Goal: Contribute content: Contribute content

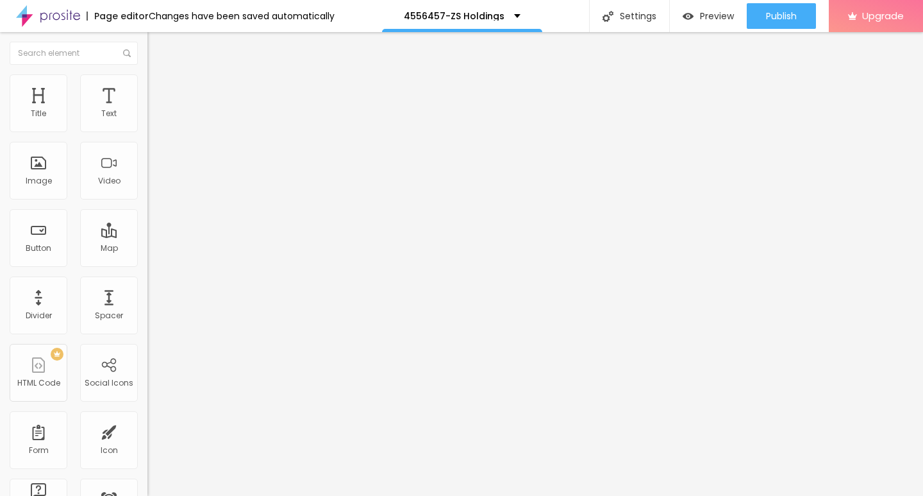
click at [147, 110] on span "Add image" at bounding box center [173, 104] width 53 height 11
click at [147, 83] on img at bounding box center [153, 80] width 12 height 12
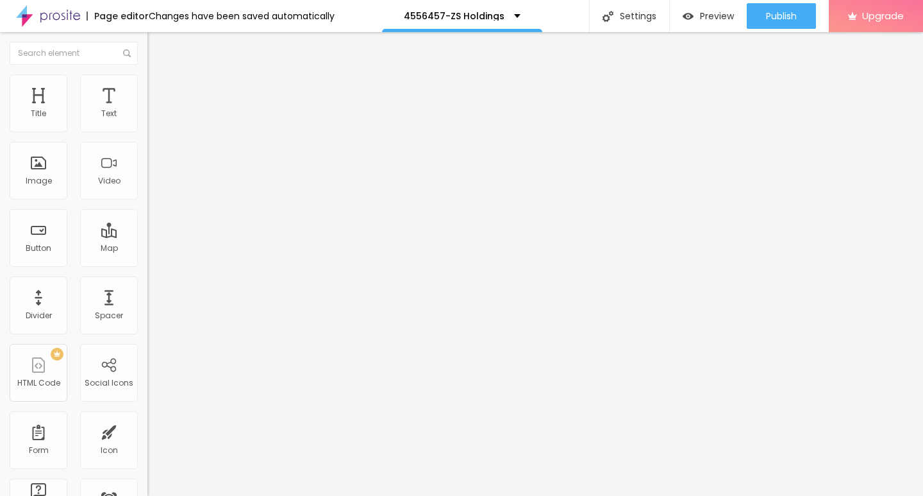
type input "95"
type input "90"
type input "75"
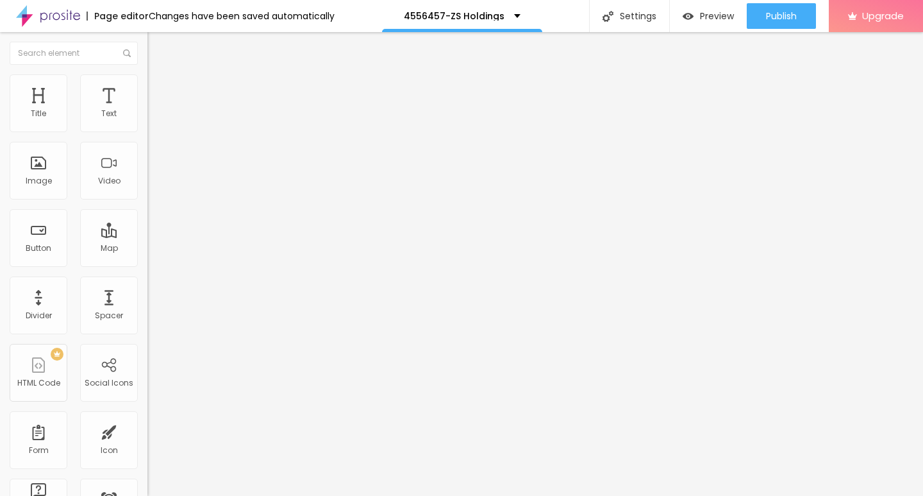
type input "75"
type input "65"
type input "60"
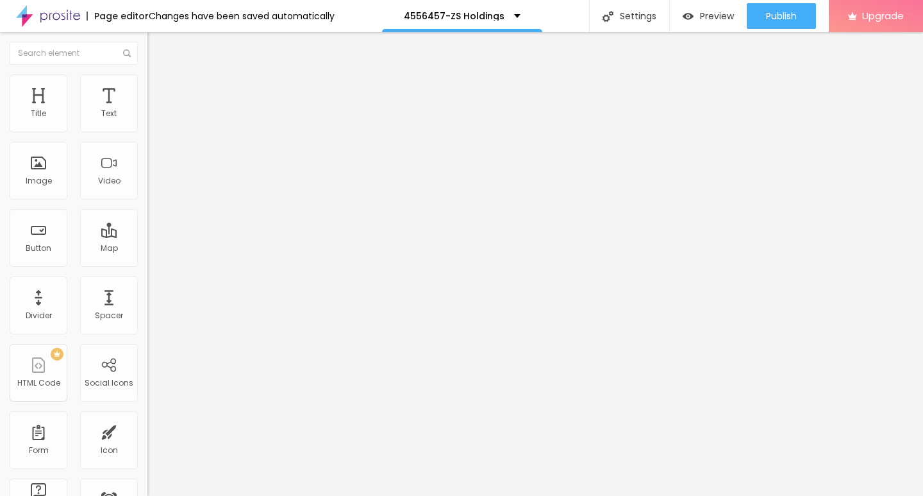
type input "50"
type input "40"
type input "35"
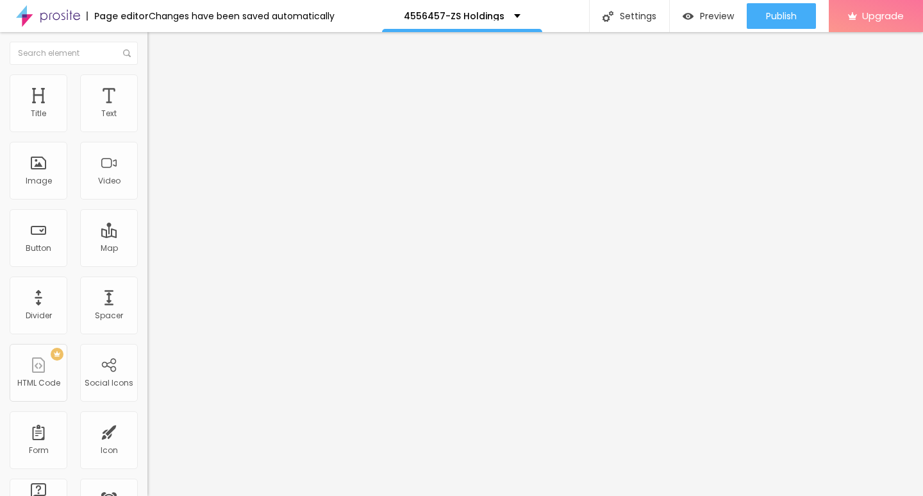
type input "35"
type input "30"
type input "25"
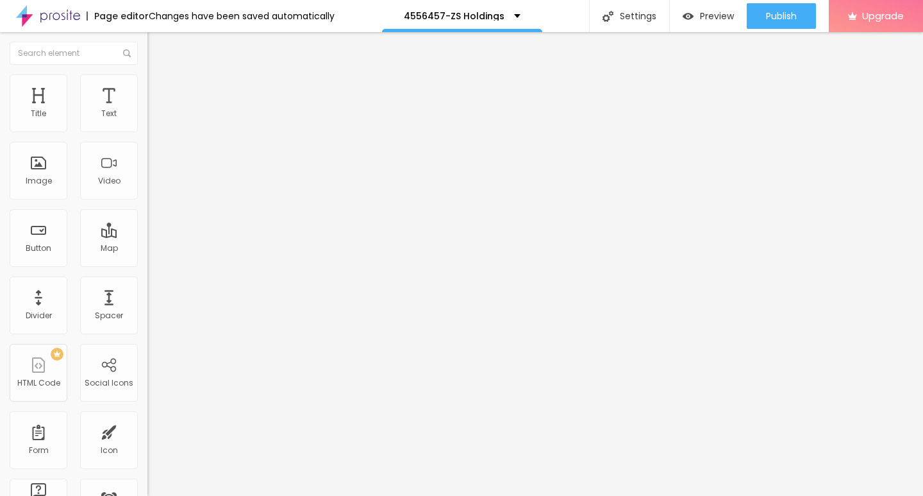
type input "20"
type input "15"
type input "10"
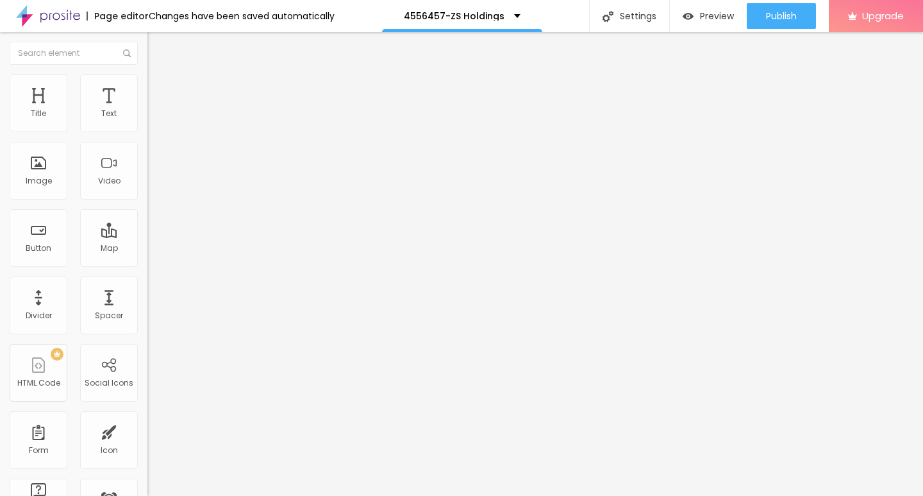
drag, startPoint x: 130, startPoint y: 137, endPoint x: 4, endPoint y: 135, distance: 126.3
type input "10"
click at [147, 131] on input "range" at bounding box center [188, 126] width 83 height 10
click at [157, 46] on img "button" at bounding box center [162, 47] width 10 height 10
click at [147, 121] on button "button" at bounding box center [156, 116] width 18 height 13
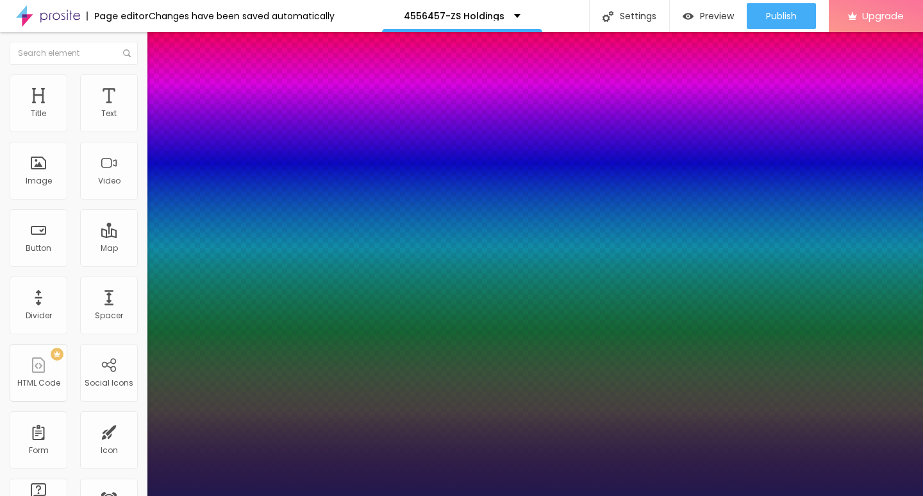
type input "1"
type input "14"
type input "1"
type input "15"
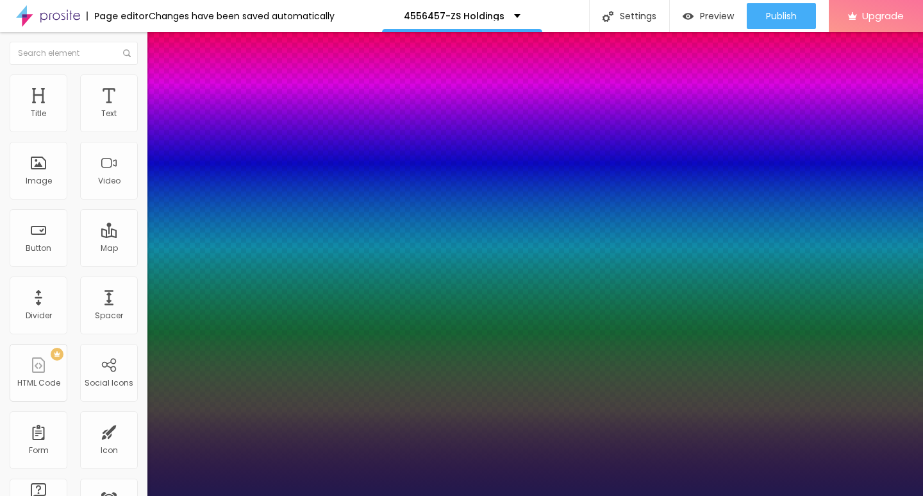
type input "15"
type input "1"
type input "16"
type input "1"
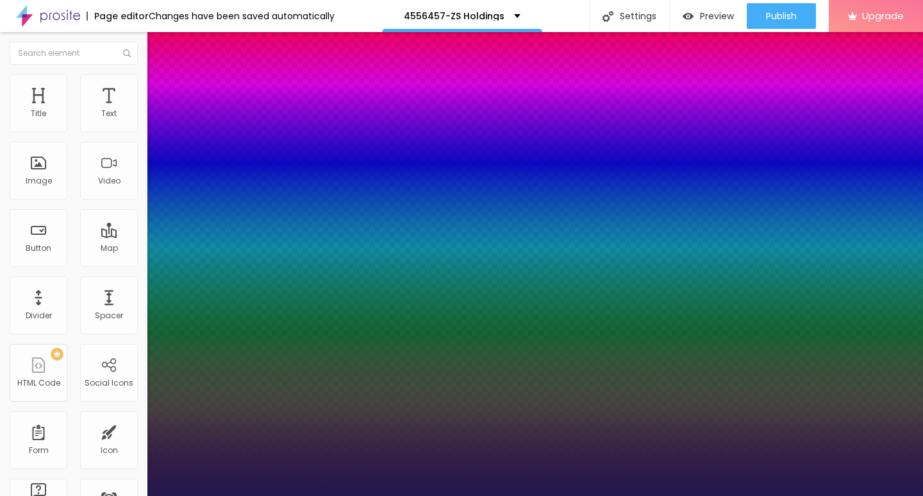
type input "17"
type input "1"
type input "18"
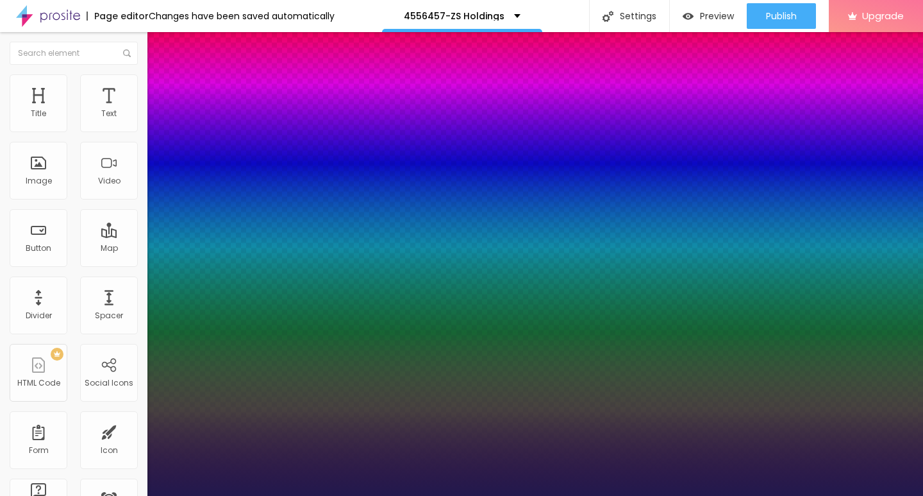
type input "1"
type input "19"
type input "1"
type input "20"
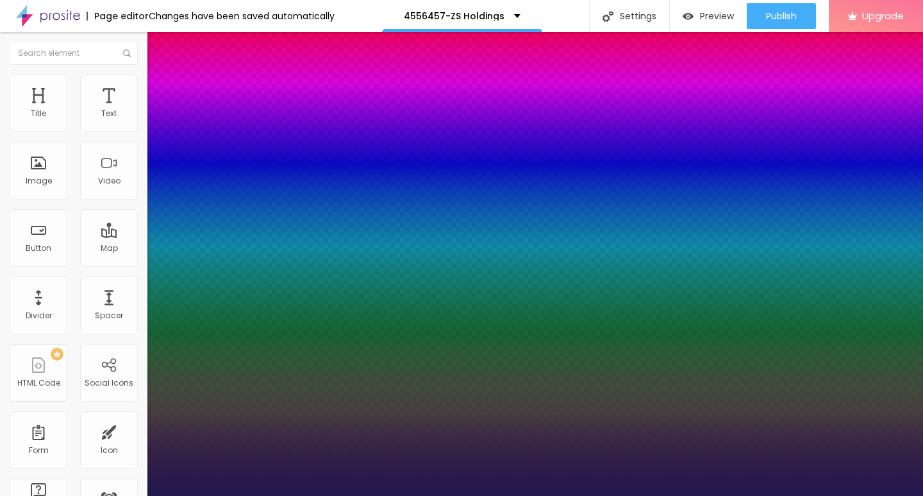
type input "20"
type input "1"
type input "21"
type input "1"
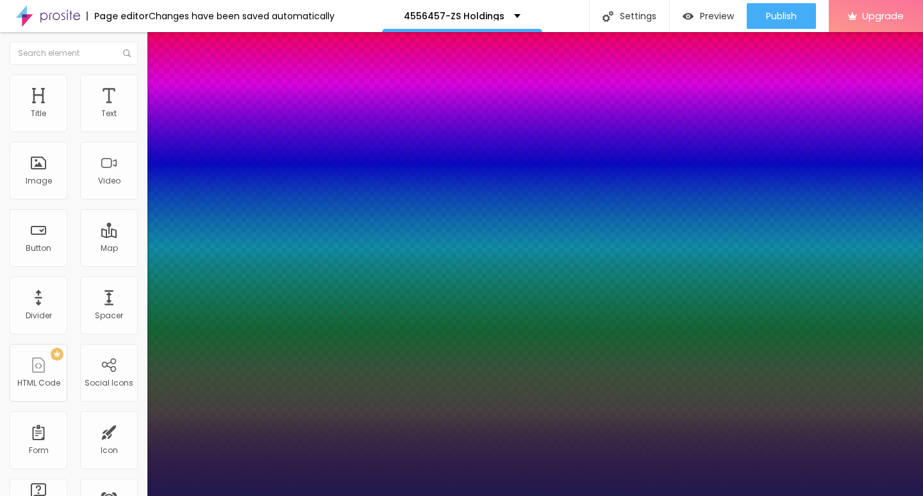
type input "22"
type input "1"
type input "23"
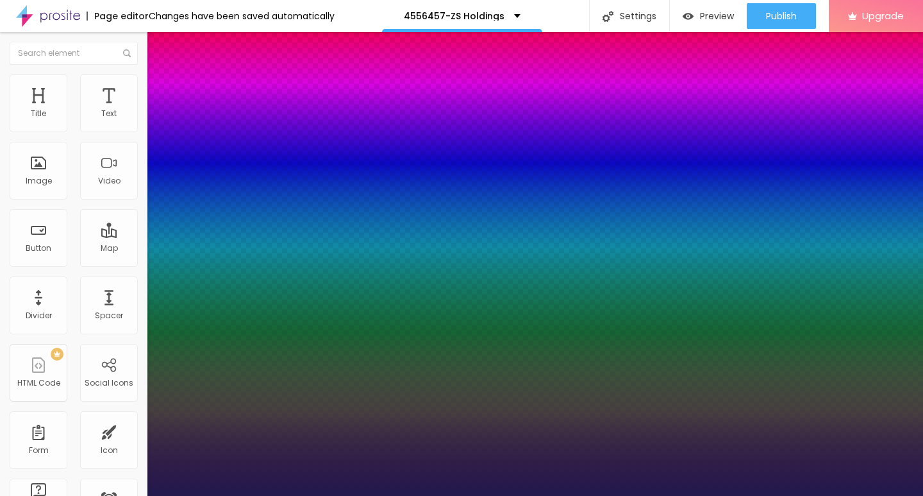
type input "1"
type input "24"
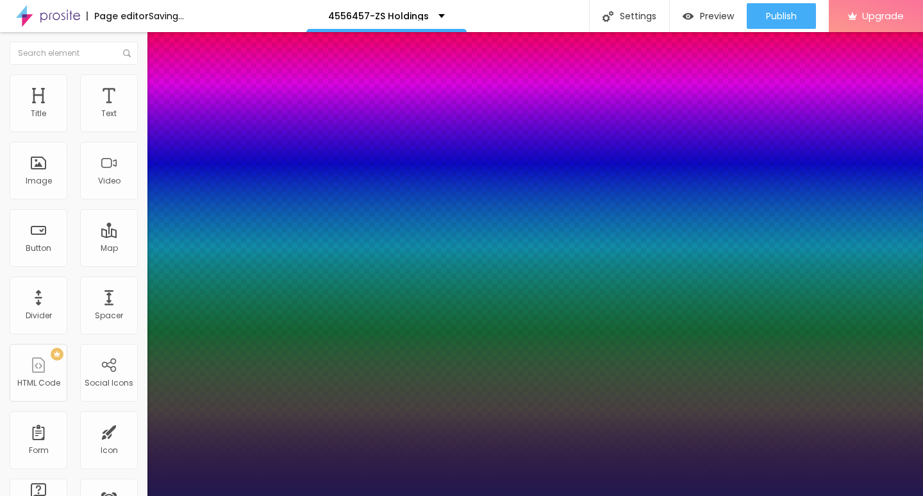
type input "1"
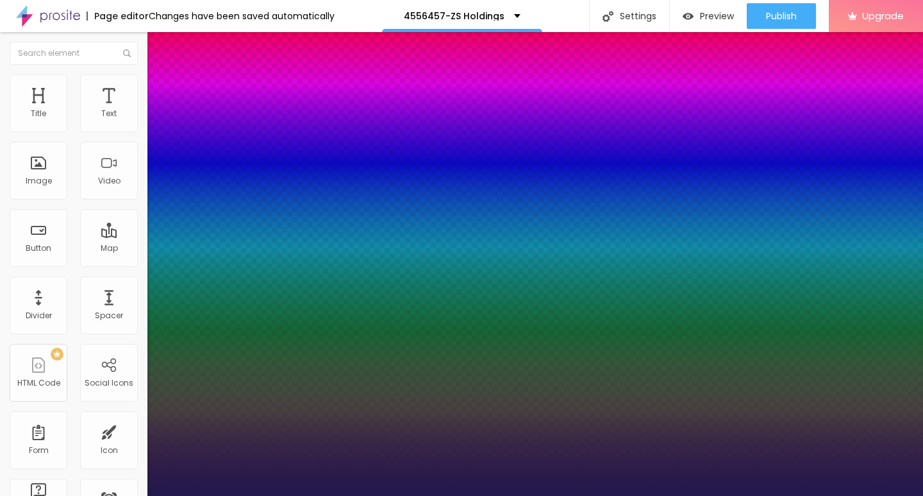
type input "25"
type input "1"
drag, startPoint x: 171, startPoint y: 217, endPoint x: 182, endPoint y: 217, distance: 11.5
type input "25"
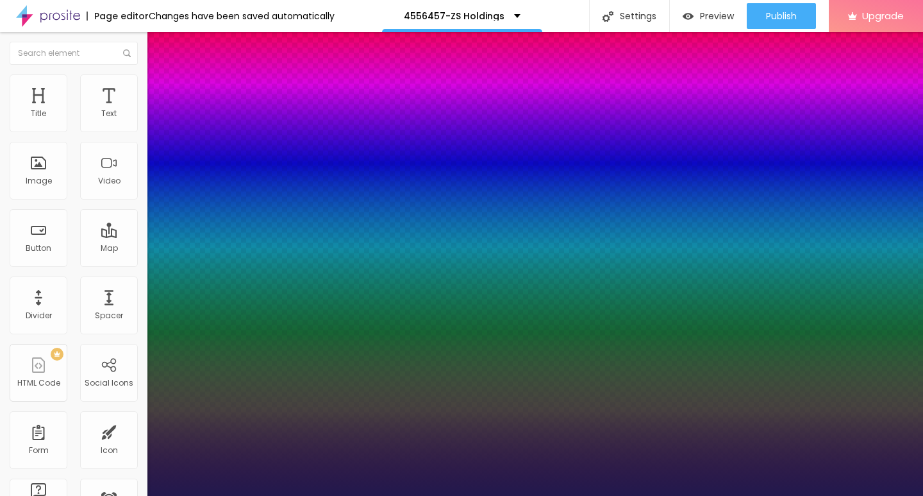
type input "1"
click at [441, 495] on div at bounding box center [461, 496] width 923 height 0
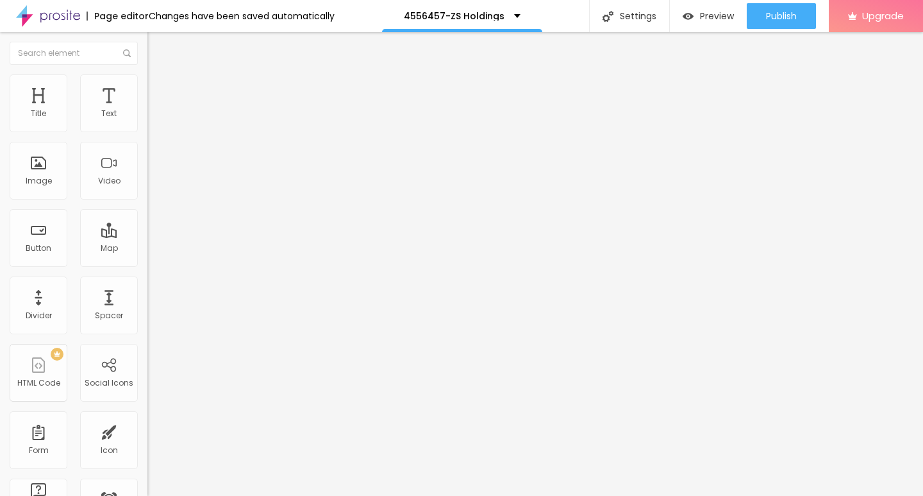
drag, startPoint x: 57, startPoint y: 141, endPoint x: 1, endPoint y: 140, distance: 56.4
click at [147, 140] on div "Text Click me Align Size Default Small Default Big Link URL https:// Open in ne…" at bounding box center [220, 193] width 147 height 187
paste input "→ VIEW DOCUMENT HERE"
type input "→ VIEW DOCUMENT HERE"
click at [147, 263] on input "https://" at bounding box center [224, 257] width 154 height 13
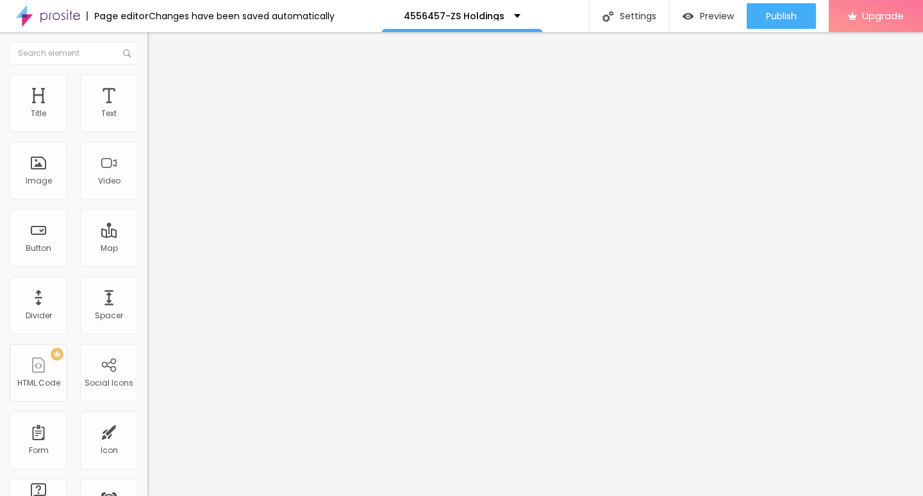
drag, startPoint x: 59, startPoint y: 263, endPoint x: 0, endPoint y: 262, distance: 59.0
click at [147, 262] on div "Text → VIEW DOCUMENT HERE Align Size Default Small Default Big Link URL https:/…" at bounding box center [220, 193] width 147 height 187
click at [147, 264] on input "https://" at bounding box center [224, 257] width 154 height 13
drag, startPoint x: 71, startPoint y: 266, endPoint x: 0, endPoint y: 265, distance: 71.2
click at [147, 265] on div "Text → VIEW DOCUMENT HERE Align Size Default Small Default Big Link URL https:/…" at bounding box center [220, 193] width 147 height 187
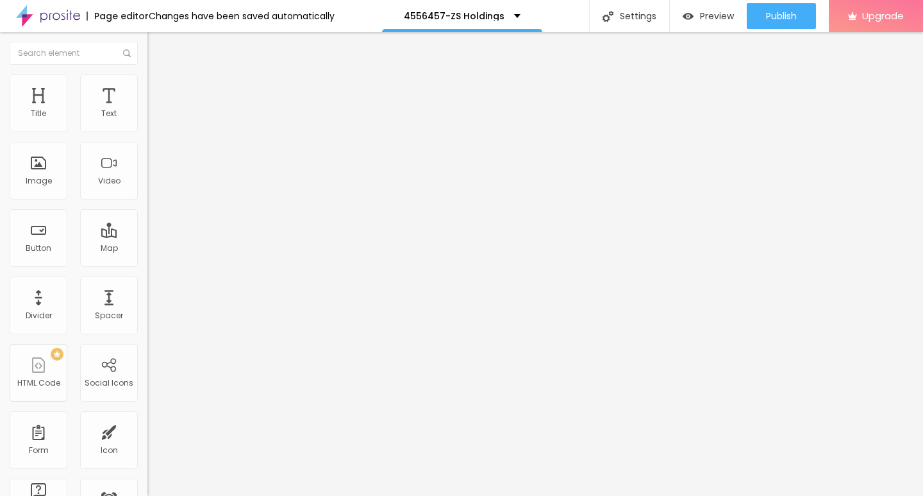
drag, startPoint x: 73, startPoint y: 265, endPoint x: 12, endPoint y: 264, distance: 60.9
click at [147, 264] on input "https://" at bounding box center [224, 257] width 154 height 13
drag, startPoint x: 56, startPoint y: 265, endPoint x: 9, endPoint y: 264, distance: 47.5
click at [147, 264] on div "Text → VIEW DOCUMENT HERE Align Size Default Small Default Big Link URL https:/…" at bounding box center [220, 193] width 147 height 187
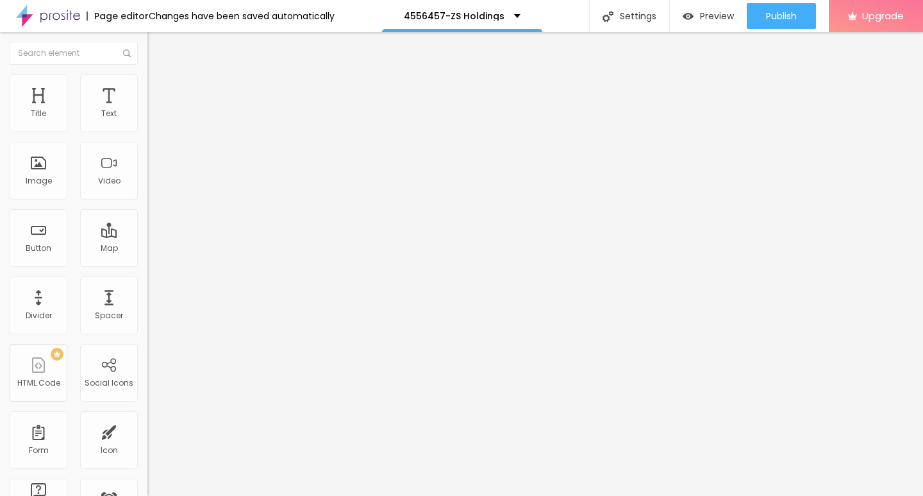
paste input "[DOMAIN_NAME]"
type input "[URL][DOMAIN_NAME]"
click at [147, 85] on li "Style" at bounding box center [220, 80] width 147 height 13
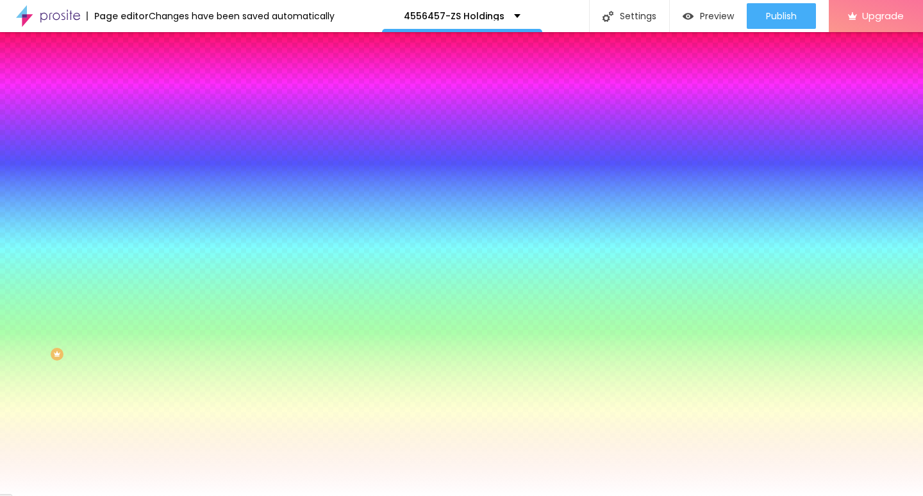
click at [154, 161] on icon "button" at bounding box center [156, 162] width 5 height 5
type input "17"
type input "18"
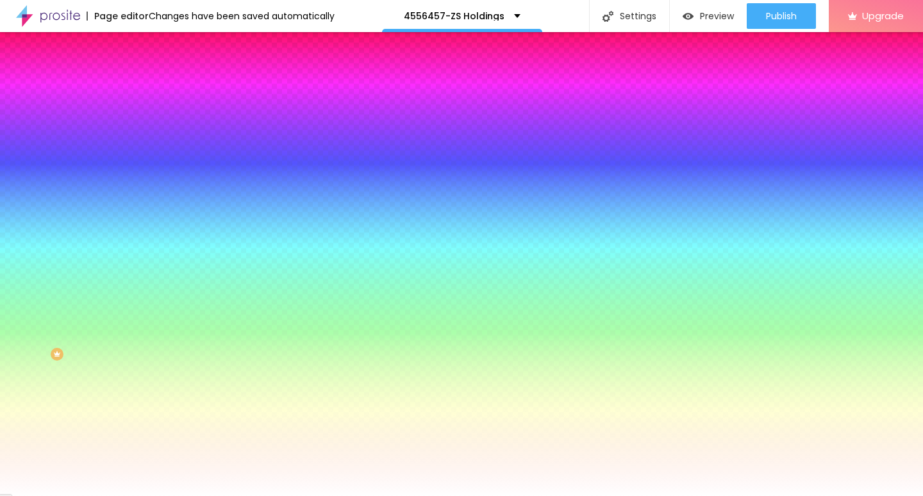
type input "19"
type input "20"
type input "21"
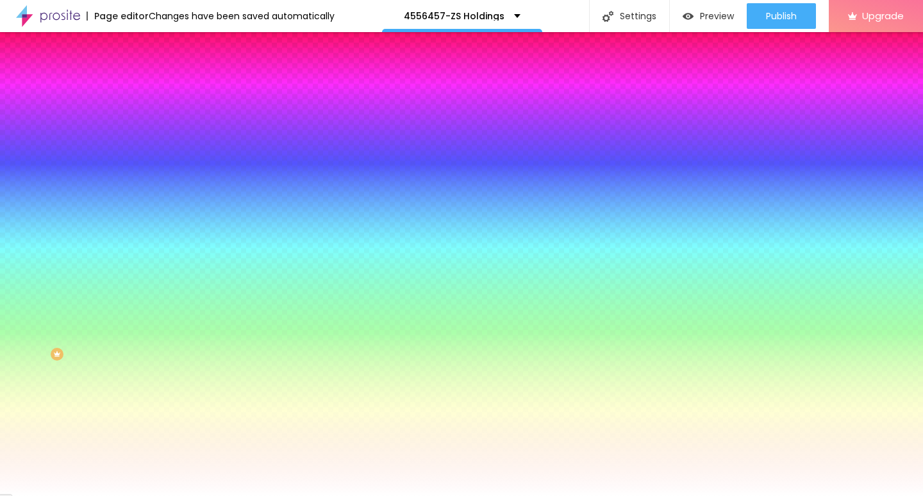
type input "21"
type input "22"
drag, startPoint x: 194, startPoint y: 247, endPoint x: 218, endPoint y: 247, distance: 23.7
type input "22"
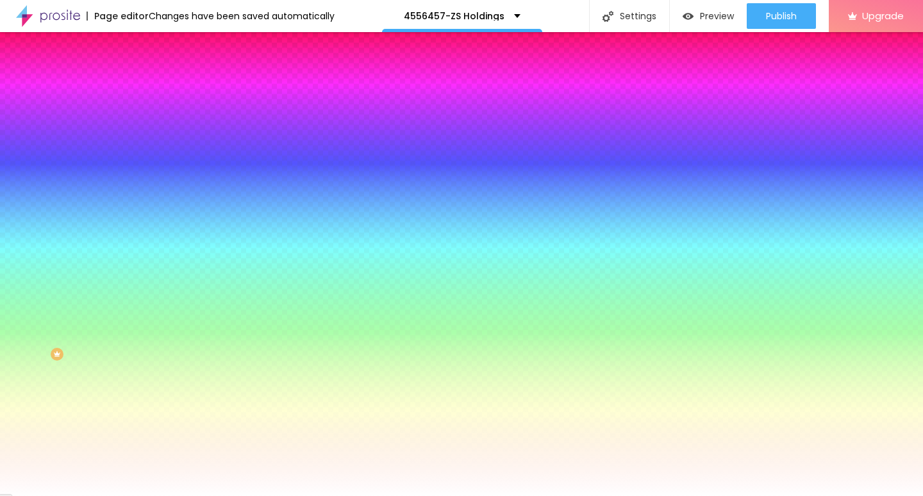
click at [451, 495] on div at bounding box center [461, 496] width 923 height 0
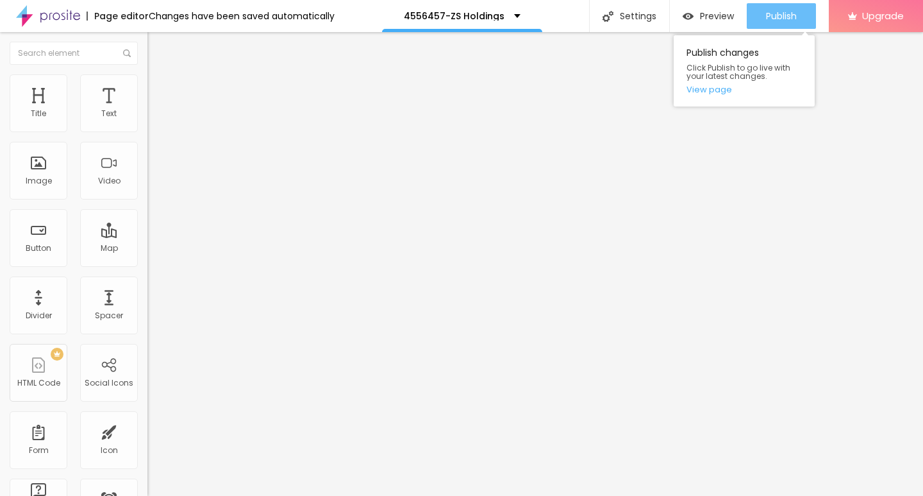
click at [775, 11] on span "Publish" at bounding box center [781, 16] width 31 height 10
click at [773, 19] on icon "button" at bounding box center [773, 19] width 0 height 0
